Goal: Task Accomplishment & Management: Complete application form

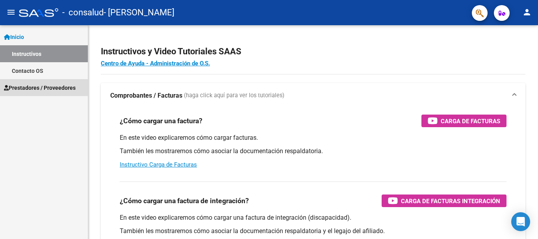
click at [33, 86] on span "Prestadores / Proveedores" at bounding box center [40, 87] width 72 height 9
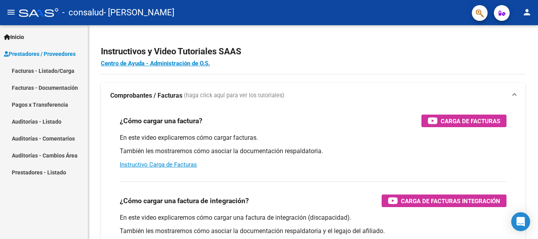
click at [44, 69] on link "Facturas - Listado/Carga" at bounding box center [44, 70] width 88 height 17
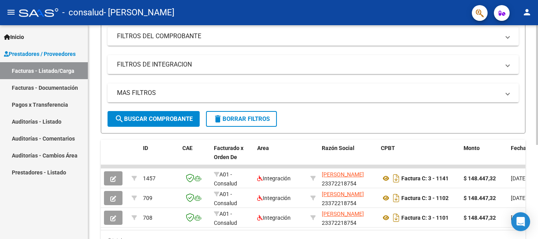
scroll to position [168, 0]
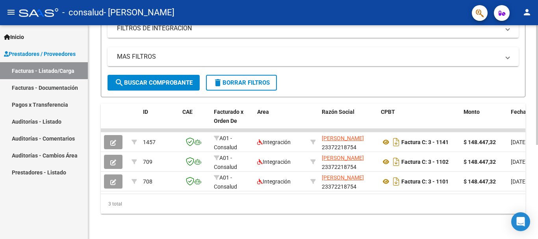
click at [530, 206] on div "Video tutorial PRESTADORES -> Listado de CPBTs Emitidos por Prestadores / Prove…" at bounding box center [313, 51] width 451 height 375
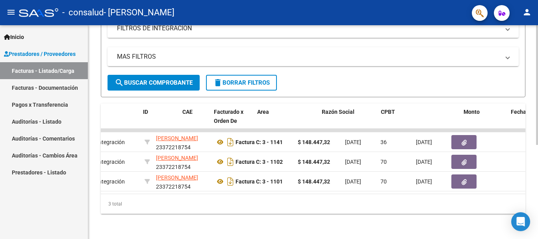
scroll to position [0, 0]
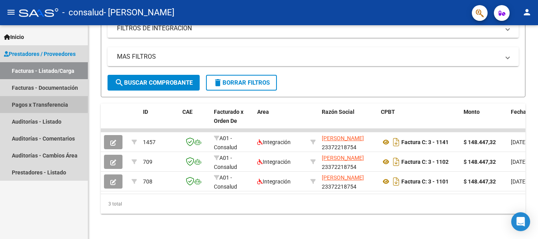
click at [43, 102] on link "Pagos x Transferencia" at bounding box center [44, 104] width 88 height 17
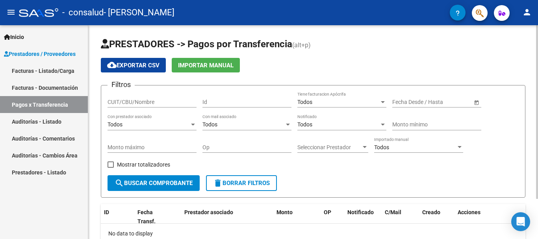
click at [531, 70] on div at bounding box center [537, 112] width 2 height 174
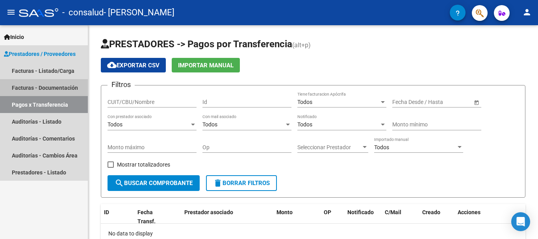
click at [58, 87] on link "Facturas - Documentación" at bounding box center [44, 87] width 88 height 17
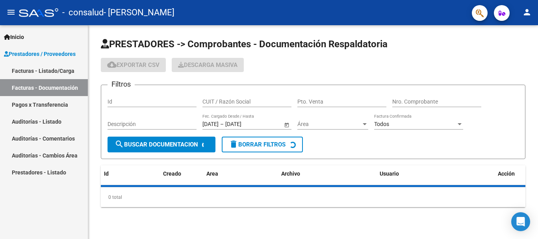
click at [46, 72] on link "Facturas - Listado/Carga" at bounding box center [44, 70] width 88 height 17
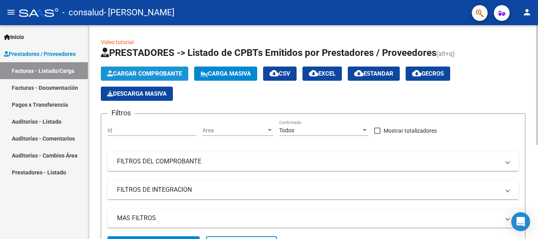
click at [168, 70] on button "Cargar Comprobante" at bounding box center [144, 74] width 87 height 14
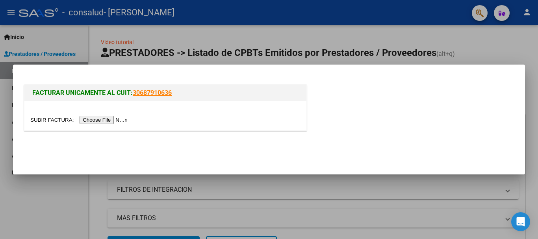
click at [115, 121] on input "file" at bounding box center [80, 120] width 100 height 8
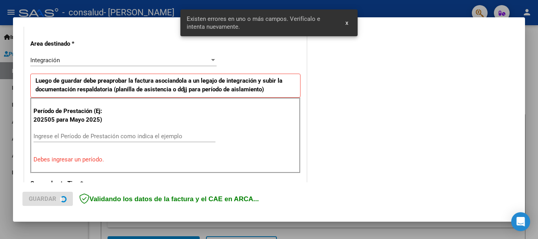
scroll to position [182, 0]
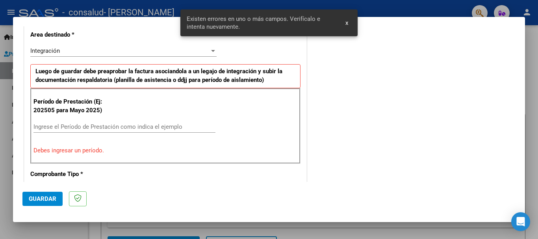
click at [126, 131] on div "Ingrese el Período de Prestación como indica el ejemplo" at bounding box center [124, 127] width 182 height 12
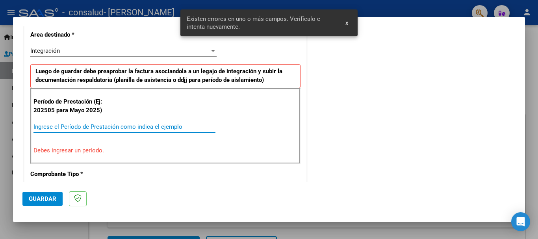
click at [125, 128] on input "Ingrese el Período de Prestación como indica el ejemplo" at bounding box center [124, 126] width 182 height 7
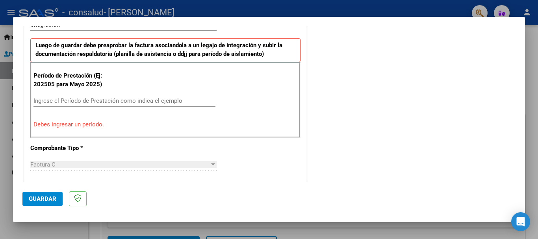
scroll to position [206, 0]
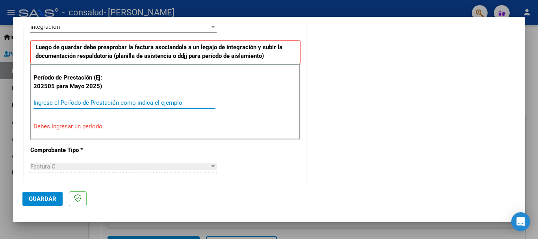
click at [153, 104] on input "Ingrese el Período de Prestación como indica el ejemplo" at bounding box center [124, 102] width 182 height 7
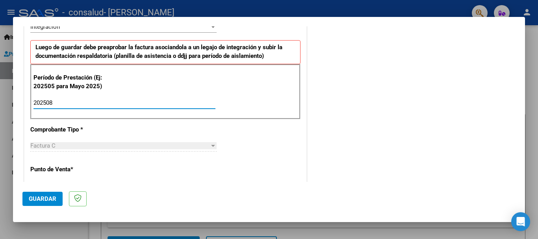
type input "202508"
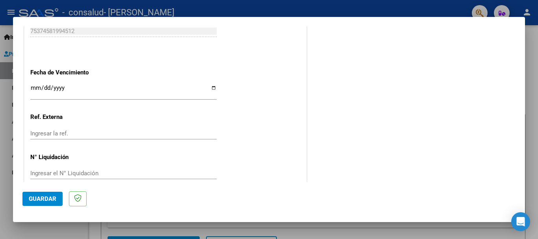
scroll to position [537, 0]
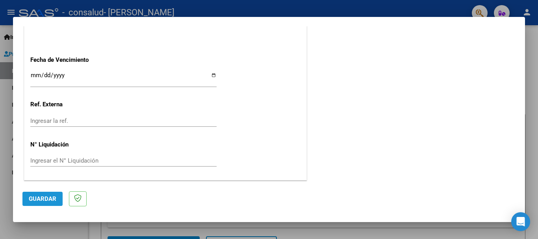
click at [45, 196] on span "Guardar" at bounding box center [43, 198] width 28 height 7
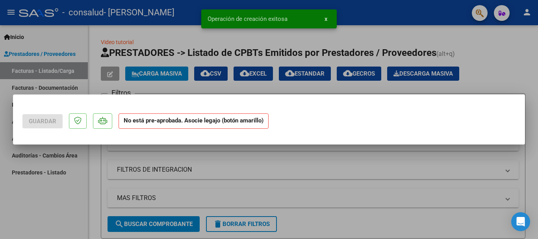
scroll to position [0, 0]
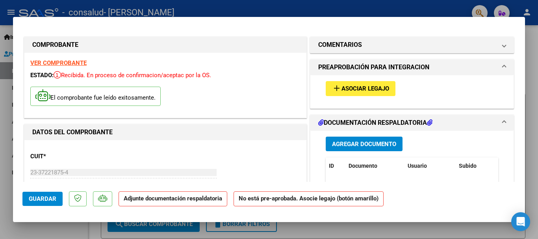
click at [339, 146] on span "Agregar Documento" at bounding box center [364, 144] width 64 height 7
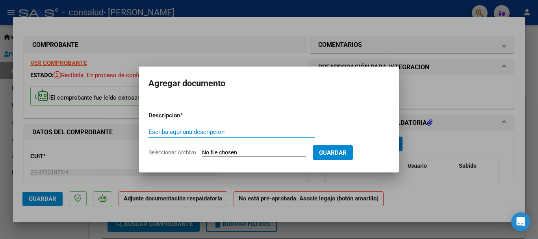
click at [227, 132] on input "Escriba aquí una descripcion" at bounding box center [231, 131] width 166 height 7
type input "planilla de asistencia agosto"
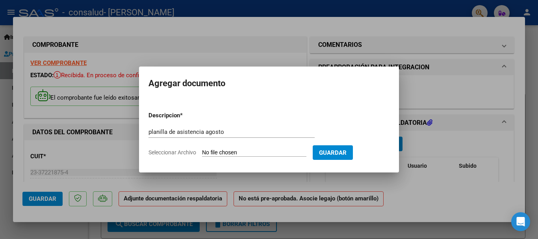
click at [214, 156] on input "Seleccionar Archivo" at bounding box center [254, 152] width 104 height 7
type input "C:\fakepath\planilla de asistencia agosto.pdf"
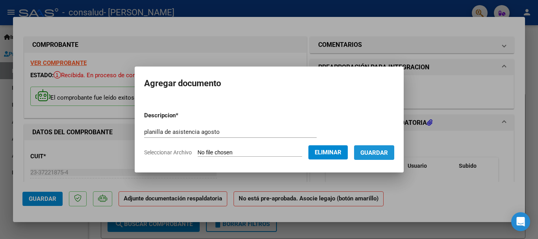
click at [388, 150] on span "Guardar" at bounding box center [374, 152] width 28 height 7
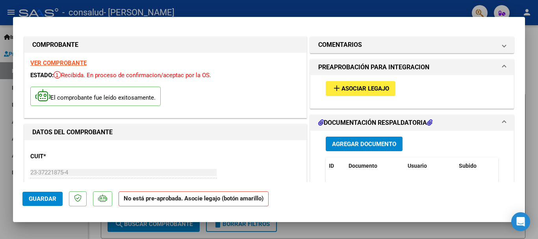
scroll to position [23, 0]
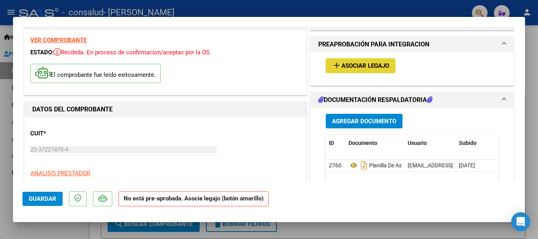
click at [332, 64] on mat-icon "add" at bounding box center [336, 65] width 9 height 9
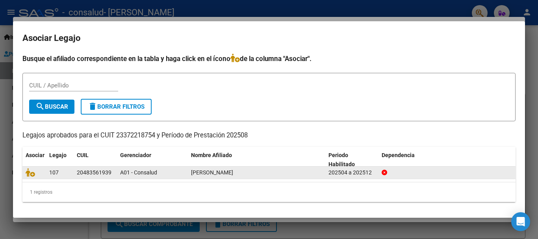
drag, startPoint x: 135, startPoint y: 177, endPoint x: 101, endPoint y: 166, distance: 35.7
click at [101, 166] on div "107 20483561939 A01 - Consalud [PERSON_NAME] 202504 a 202512" at bounding box center [268, 172] width 493 height 13
click at [148, 173] on span "A01 - Consalud" at bounding box center [138, 172] width 37 height 6
click at [33, 173] on icon at bounding box center [30, 172] width 9 height 9
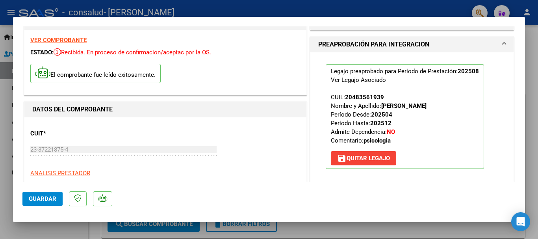
click at [48, 202] on button "Guardar" at bounding box center [42, 199] width 40 height 14
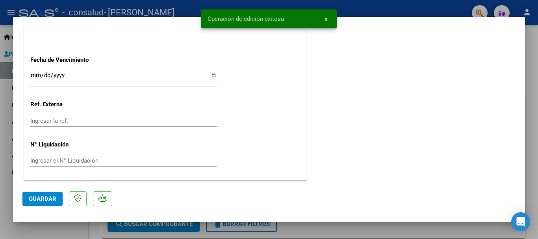
scroll to position [0, 0]
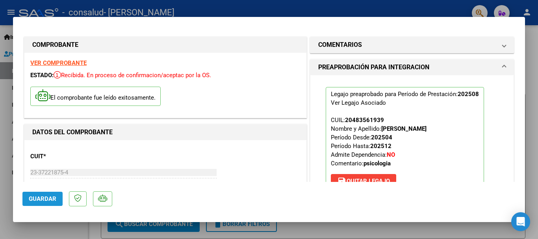
click at [46, 194] on button "Guardar" at bounding box center [42, 199] width 40 height 14
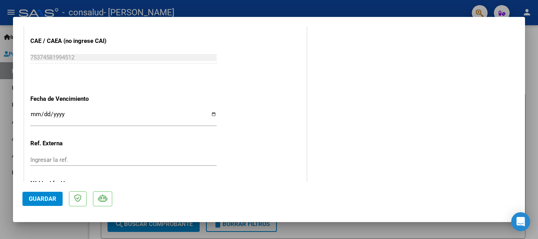
scroll to position [549, 0]
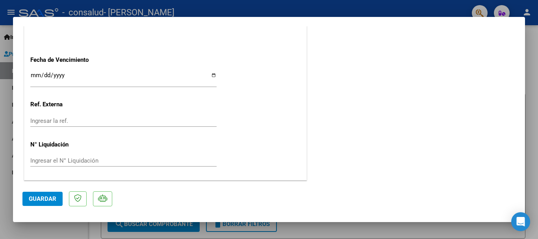
click at [53, 232] on div at bounding box center [269, 119] width 538 height 239
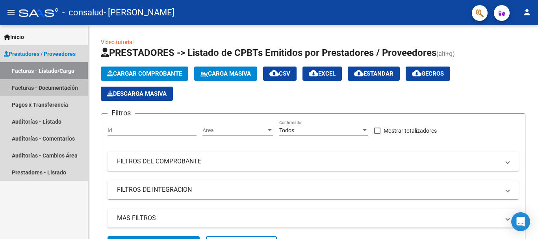
click at [65, 81] on link "Facturas - Documentación" at bounding box center [44, 87] width 88 height 17
